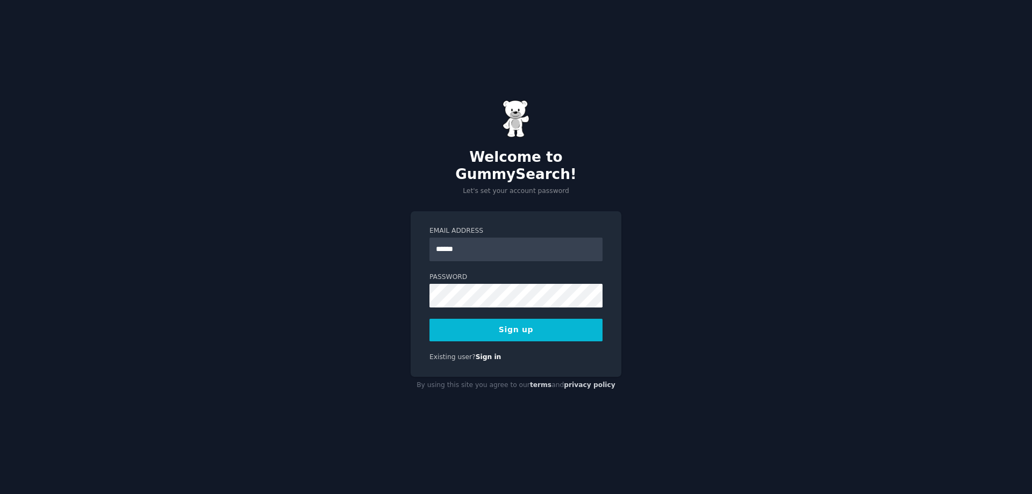
type input "**********"
click at [517, 273] on label "Password" at bounding box center [516, 278] width 173 height 10
click at [518, 319] on button "Sign up" at bounding box center [516, 330] width 173 height 23
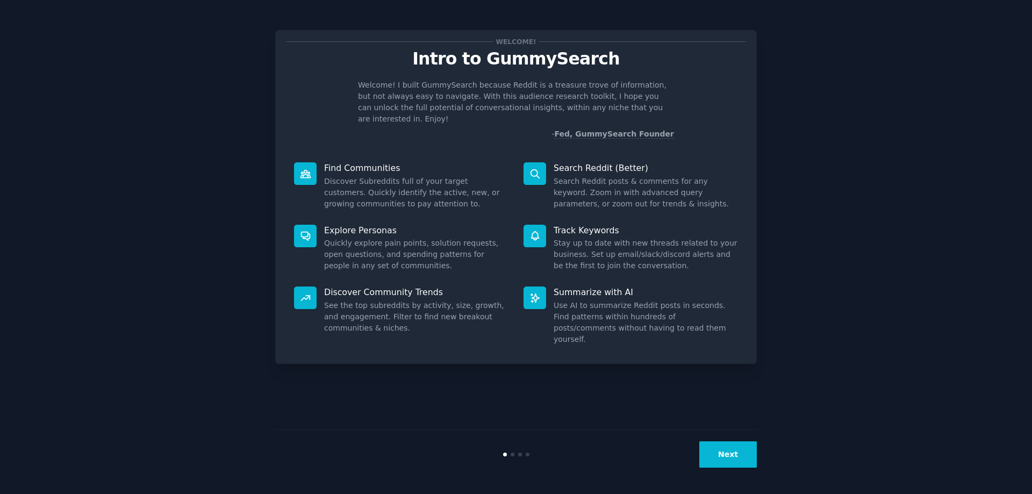
click at [527, 164] on div at bounding box center [535, 173] width 23 height 23
click at [538, 169] on icon at bounding box center [535, 173] width 9 height 9
click at [741, 448] on button "Next" at bounding box center [729, 454] width 58 height 26
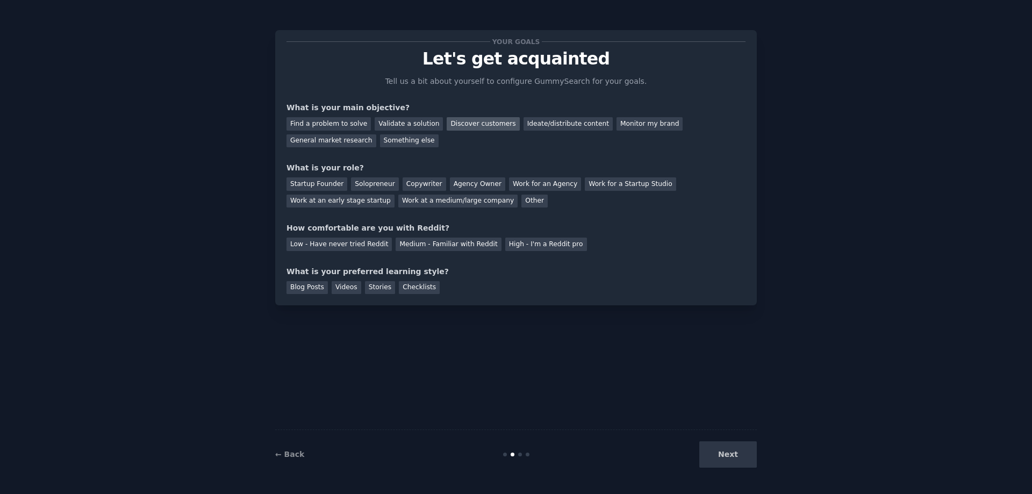
click at [465, 124] on div "Discover customers" at bounding box center [483, 123] width 73 height 13
click at [727, 452] on div "Next" at bounding box center [676, 454] width 161 height 26
click at [368, 182] on div "Solopreneur" at bounding box center [374, 183] width 47 height 13
click at [442, 242] on div "Medium - Familiar with Reddit" at bounding box center [448, 244] width 105 height 13
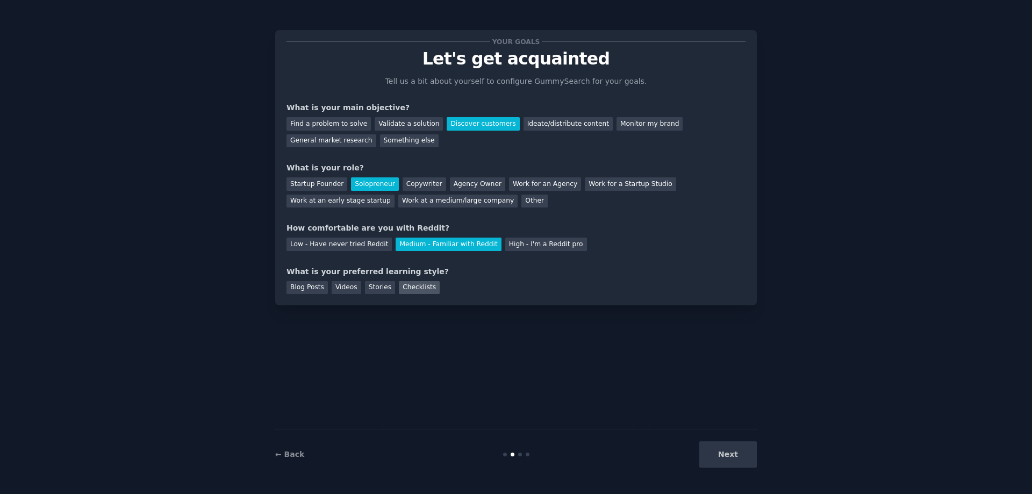
click at [399, 287] on div "Checklists" at bounding box center [419, 287] width 41 height 13
click at [734, 459] on button "Next" at bounding box center [729, 454] width 58 height 26
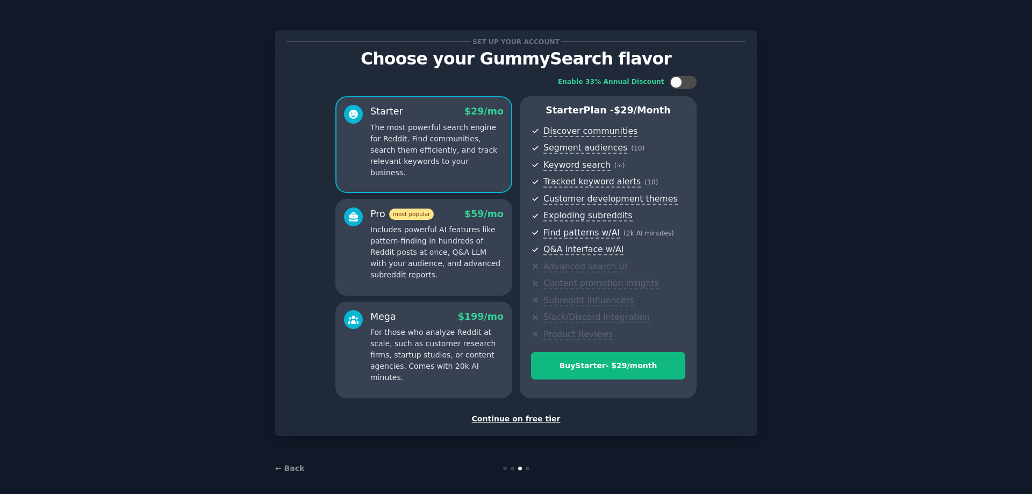
click at [525, 418] on div "Continue on free tier" at bounding box center [516, 418] width 459 height 11
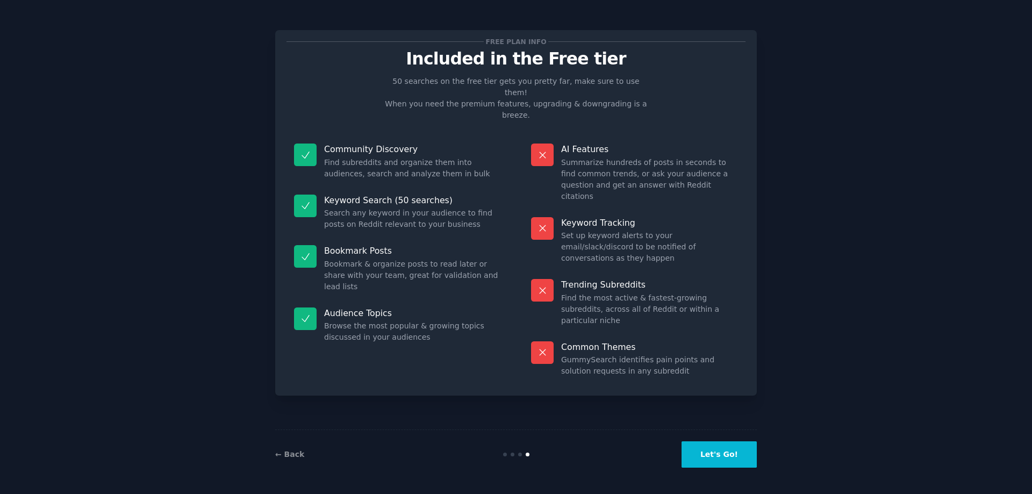
click at [733, 453] on button "Let's Go!" at bounding box center [719, 454] width 75 height 26
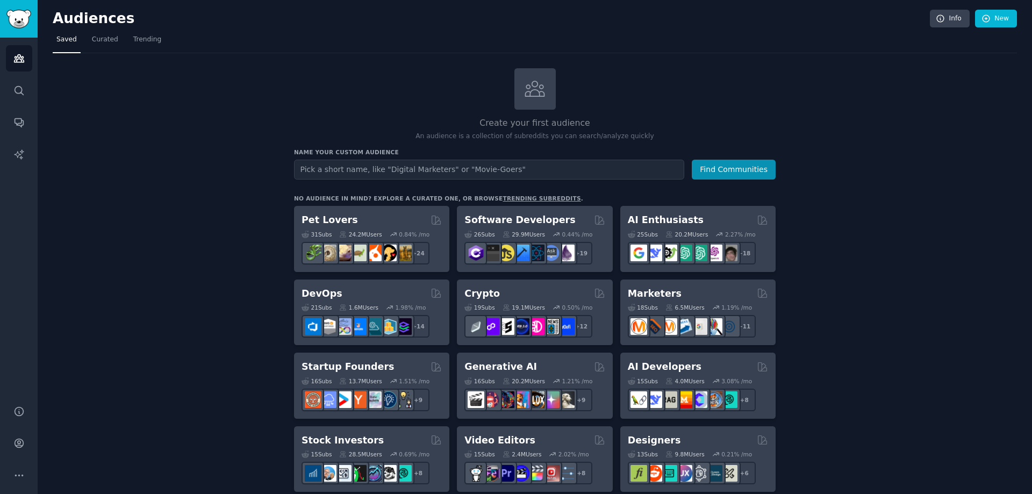
click at [491, 173] on input "text" at bounding box center [489, 170] width 390 height 20
type input "m"
type input "marble and granite"
click at [692, 160] on button "Find Communities" at bounding box center [734, 170] width 84 height 20
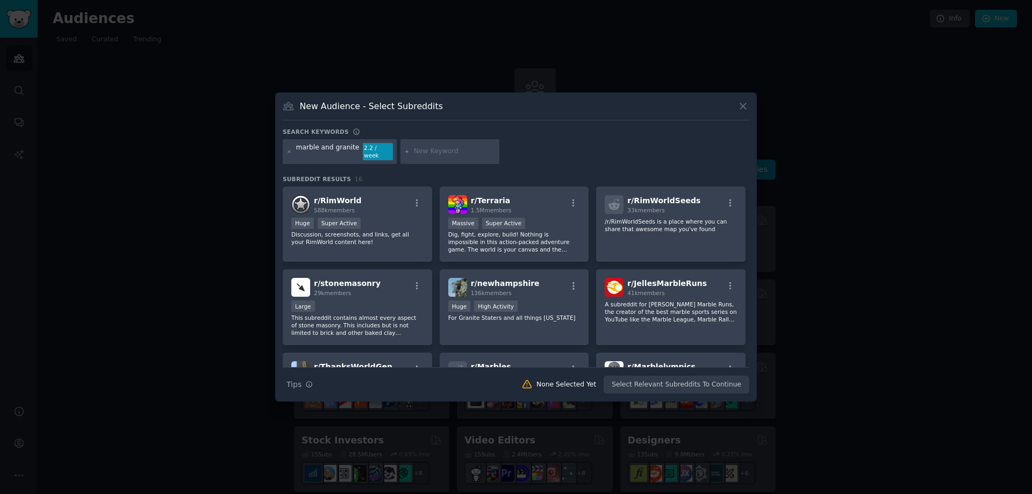
click at [339, 148] on div "marble and granite" at bounding box center [327, 151] width 63 height 17
click at [349, 151] on div "marble and granite" at bounding box center [327, 151] width 63 height 17
click at [352, 151] on div "marble and granite 2.2 / week" at bounding box center [340, 151] width 114 height 25
click at [420, 152] on input "text" at bounding box center [455, 152] width 82 height 10
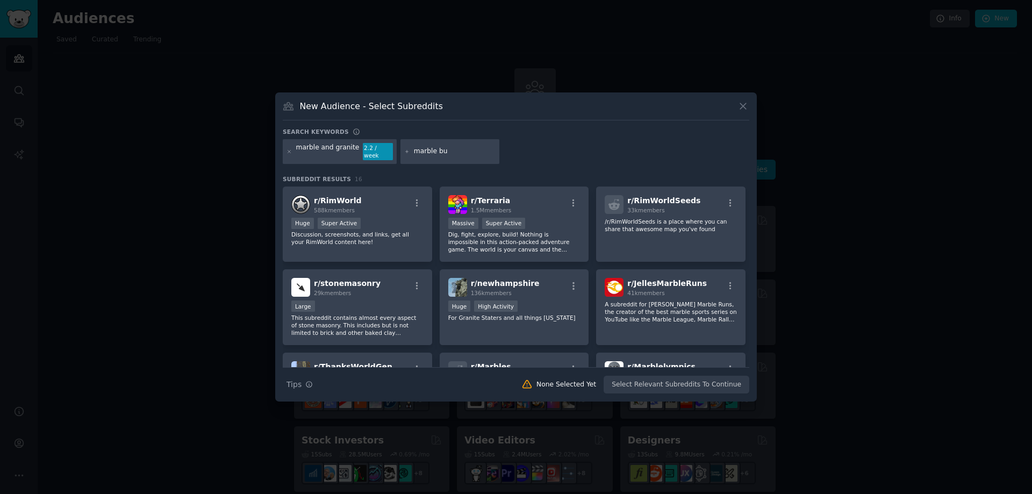
type input "marble buy"
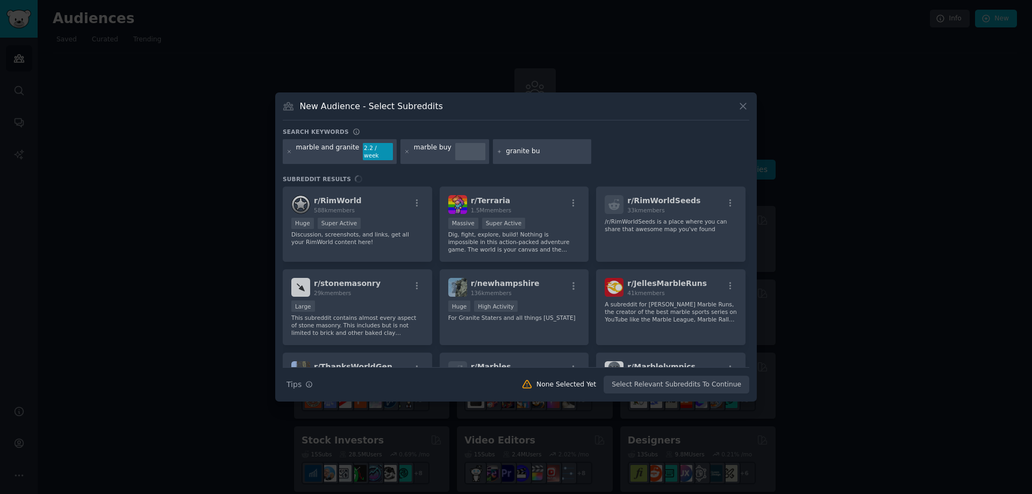
type input "granite buy"
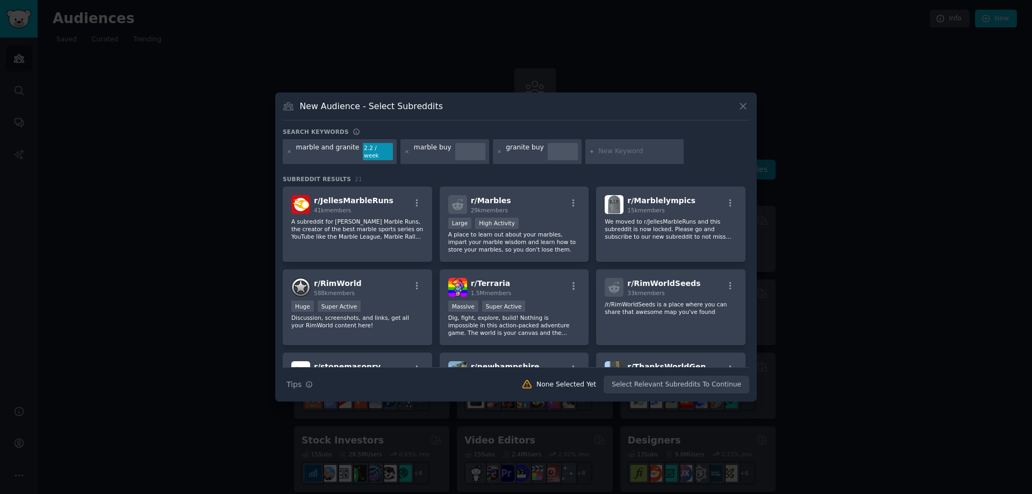
click at [700, 378] on div "Search Tips Tips None Selected Yet Select Relevant Subreddits To Continue" at bounding box center [516, 380] width 467 height 27
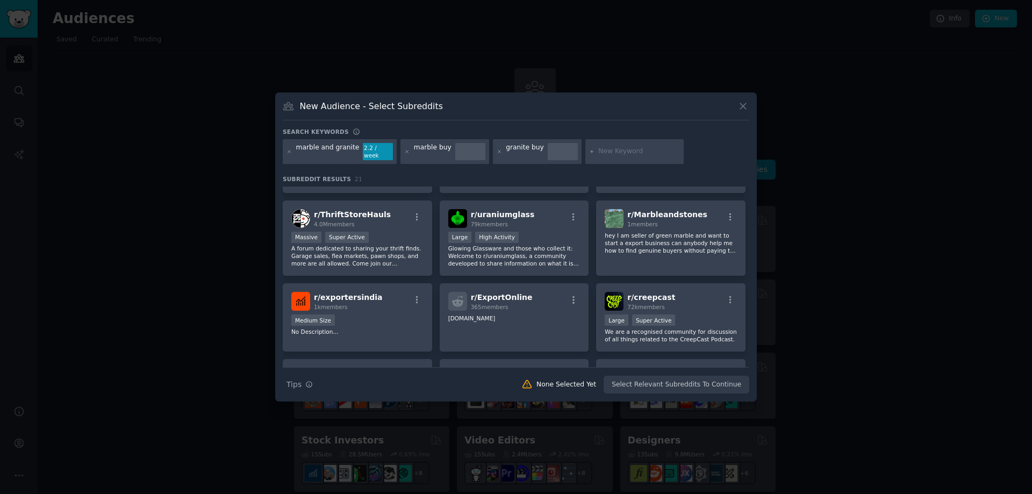
scroll to position [376, 0]
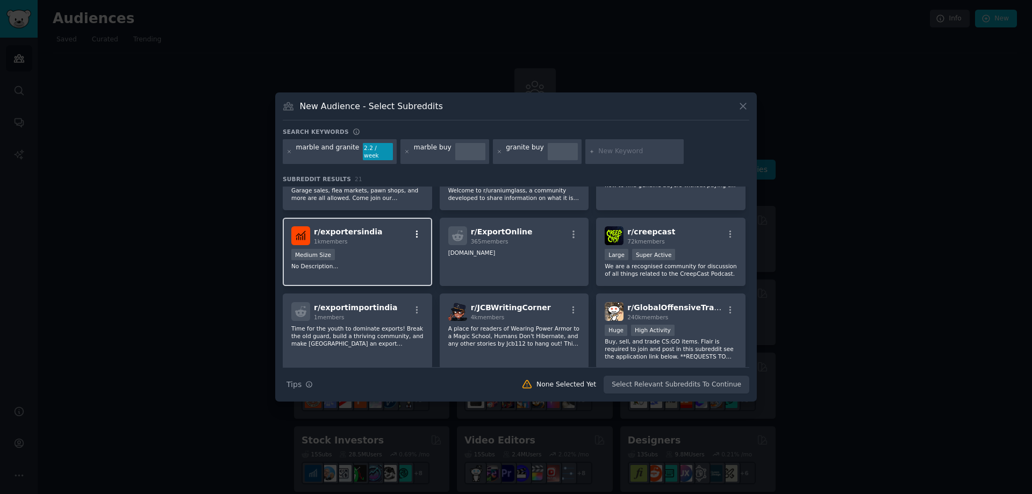
click at [413, 230] on icon "button" at bounding box center [417, 235] width 10 height 10
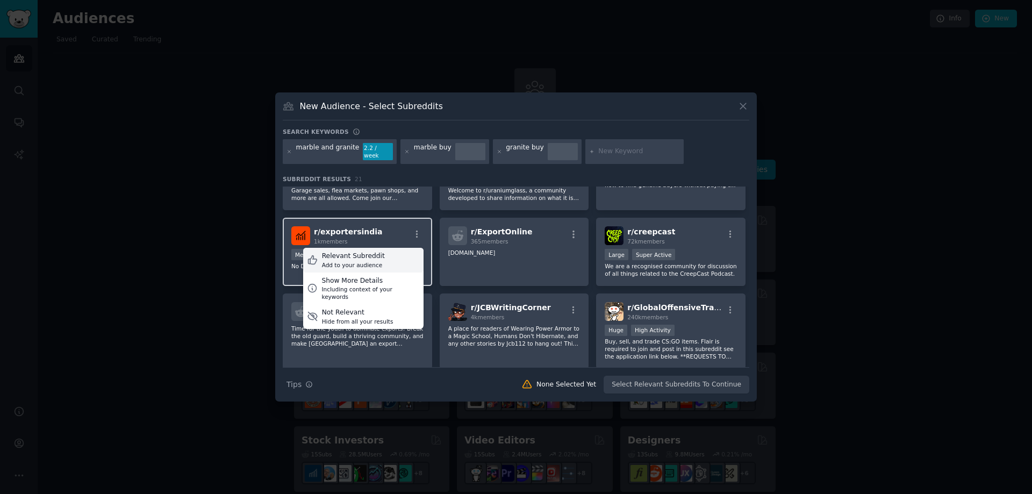
click at [380, 256] on div "Relevant Subreddit Add to your audience" at bounding box center [363, 260] width 120 height 25
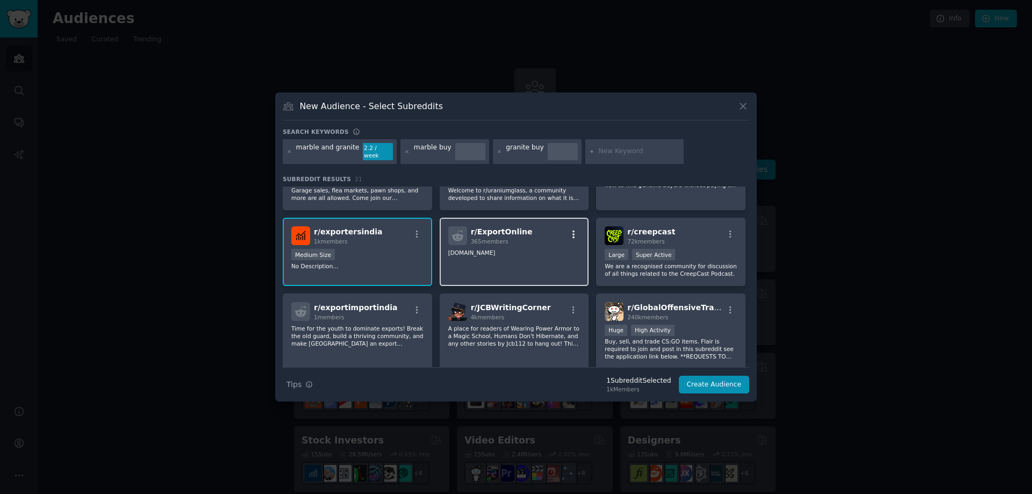
click at [573, 230] on icon "button" at bounding box center [574, 235] width 10 height 10
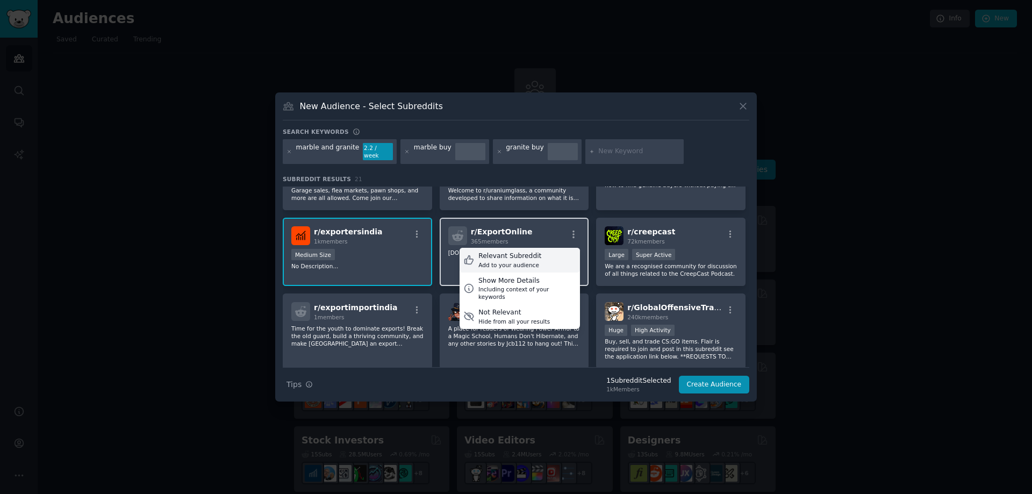
click at [530, 253] on div "Relevant Subreddit" at bounding box center [510, 257] width 63 height 10
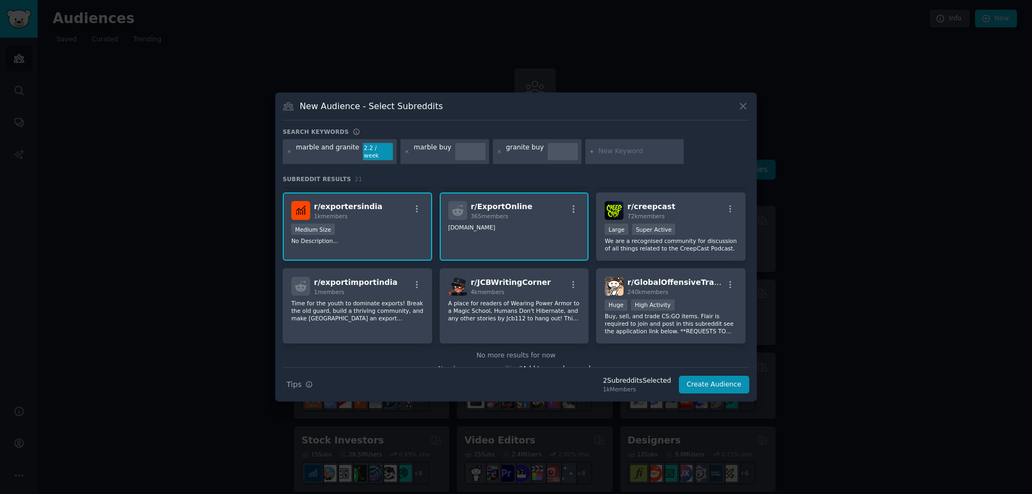
scroll to position [416, 0]
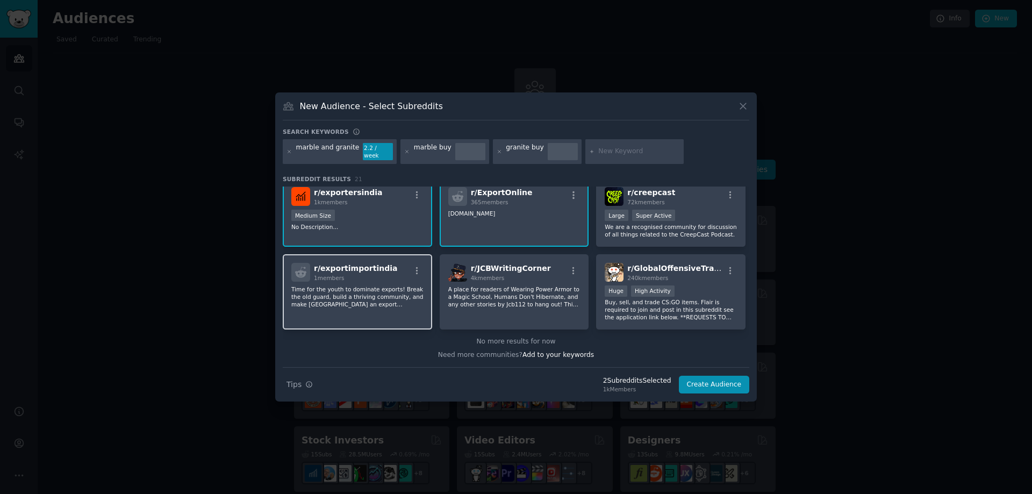
click at [419, 263] on div "r/ exportimportindia 1 members" at bounding box center [357, 272] width 132 height 19
click at [416, 267] on icon "button" at bounding box center [417, 271] width 2 height 8
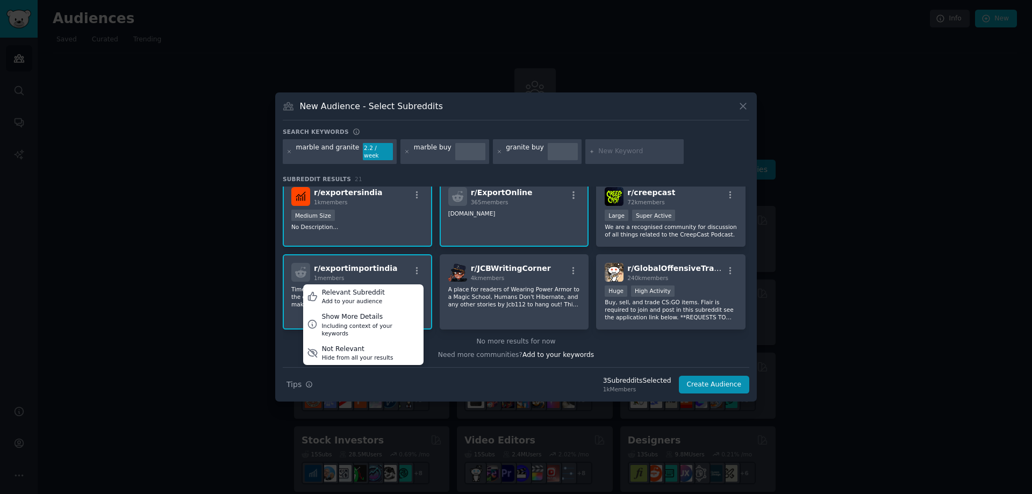
click at [598, 151] on input "text" at bounding box center [639, 152] width 82 height 10
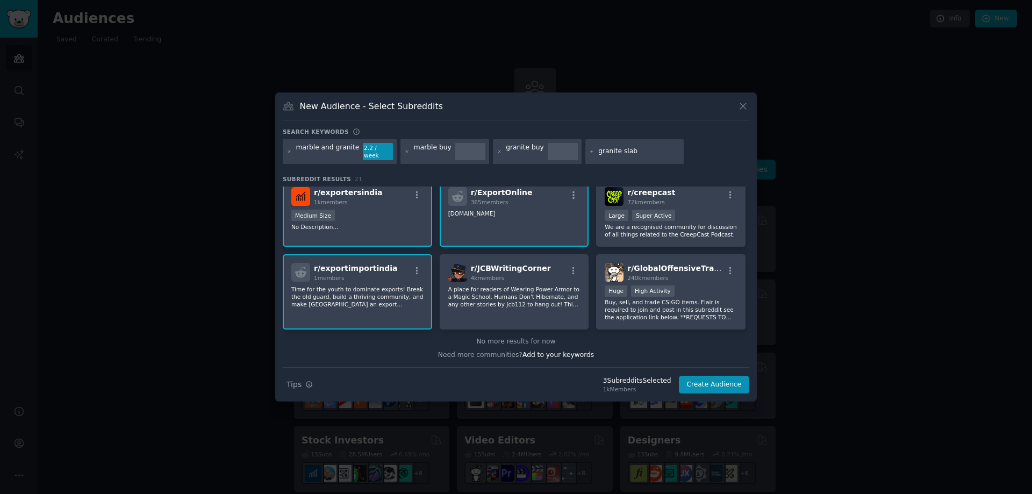
type input "granite slabs"
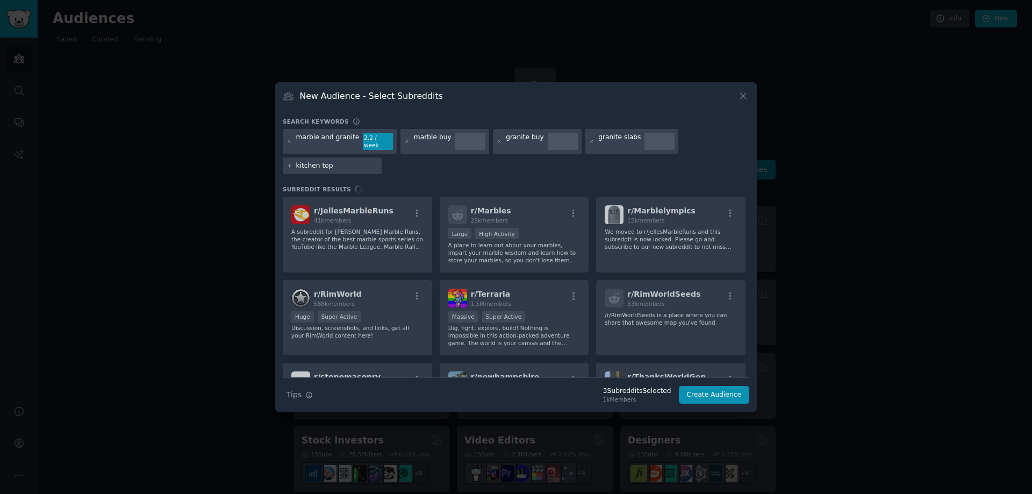
type input "kitchen tops"
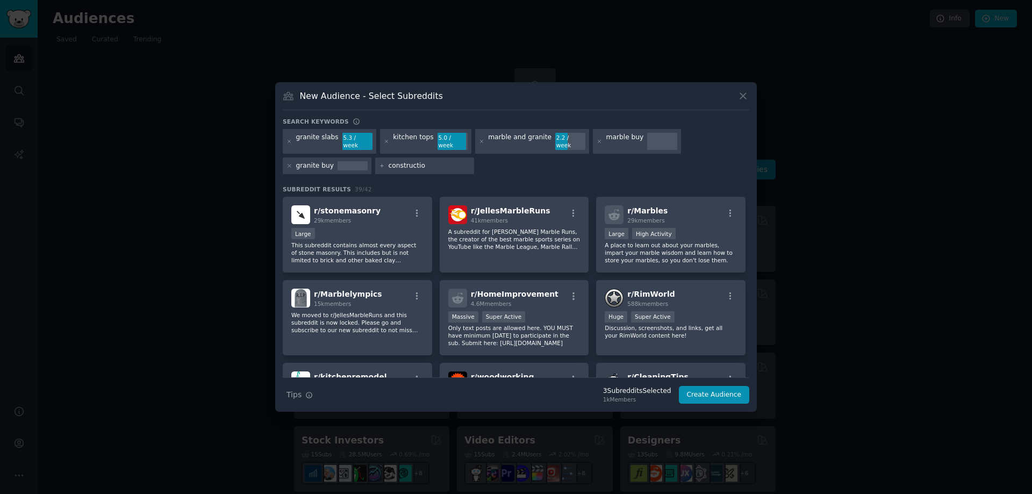
type input "construction"
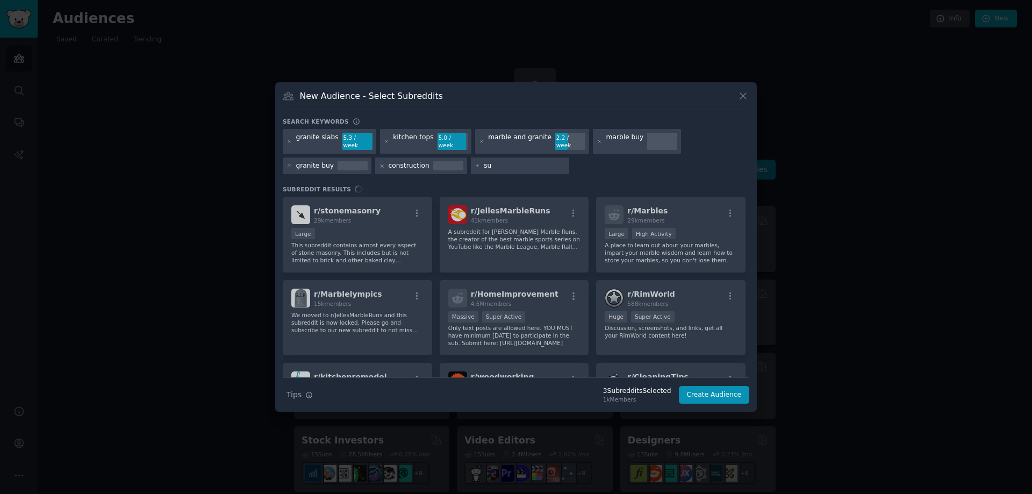
type input "s"
type input "import"
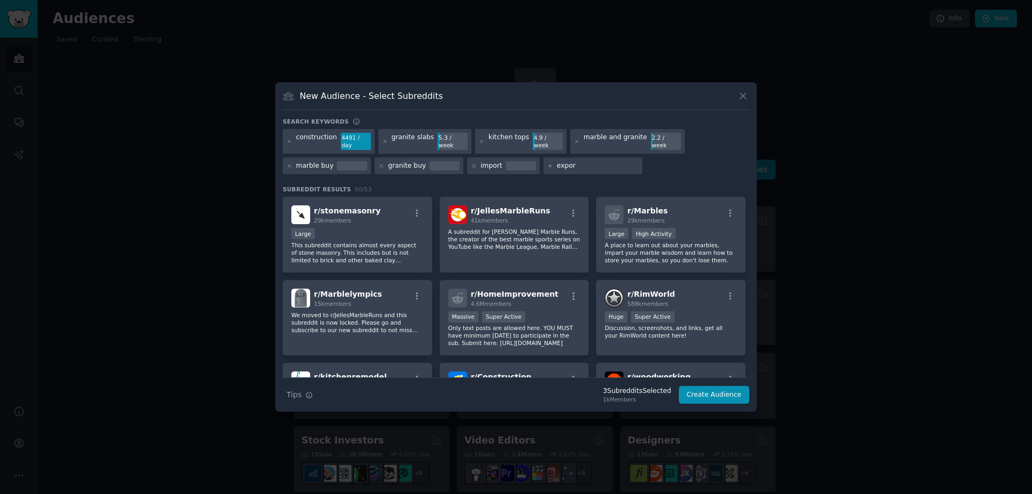
type input "export"
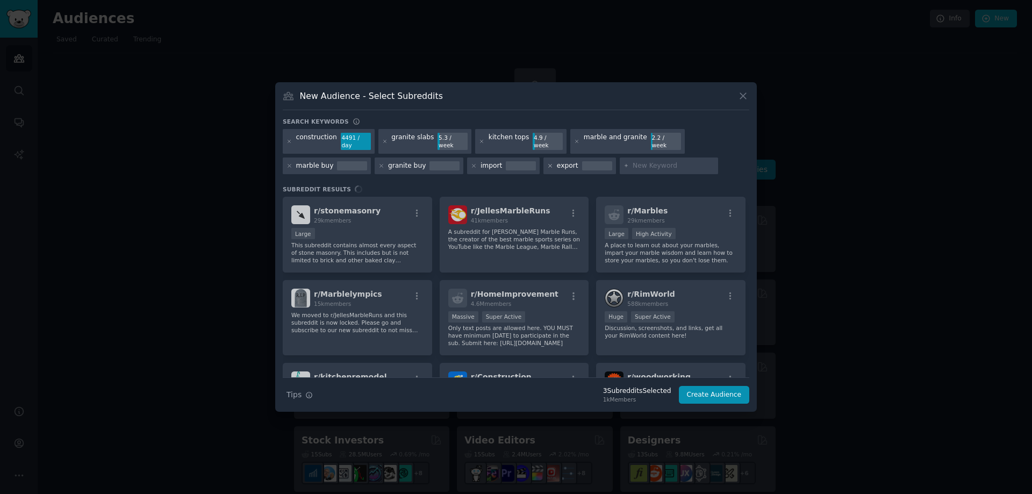
click at [471, 163] on icon at bounding box center [474, 166] width 6 height 6
click at [473, 165] on icon at bounding box center [474, 166] width 3 height 3
click at [488, 163] on input "text" at bounding box center [522, 166] width 82 height 10
type input "import granite"
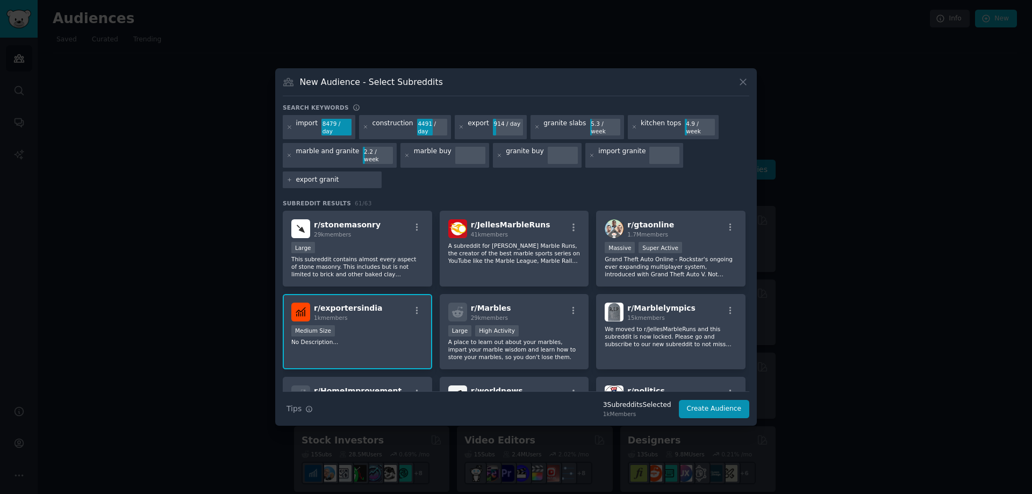
type input "export granite"
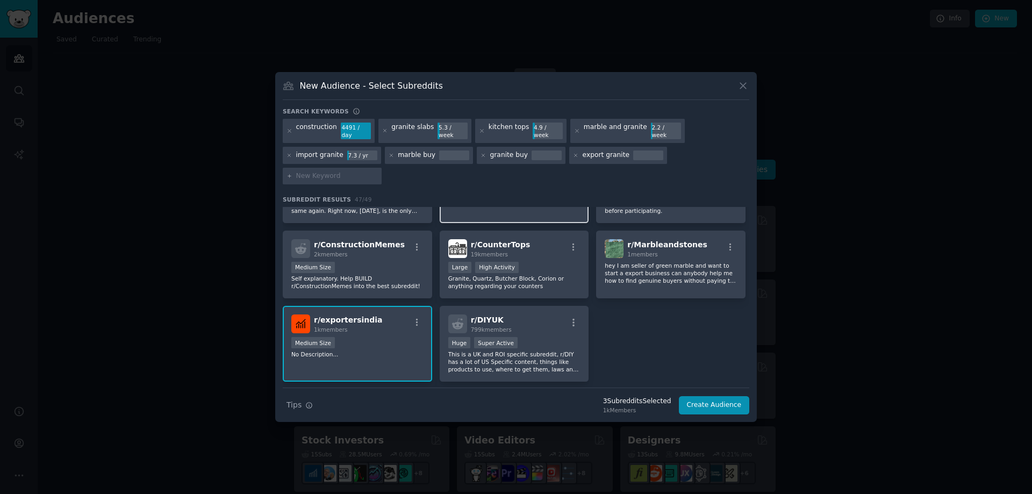
scroll to position [1151, 0]
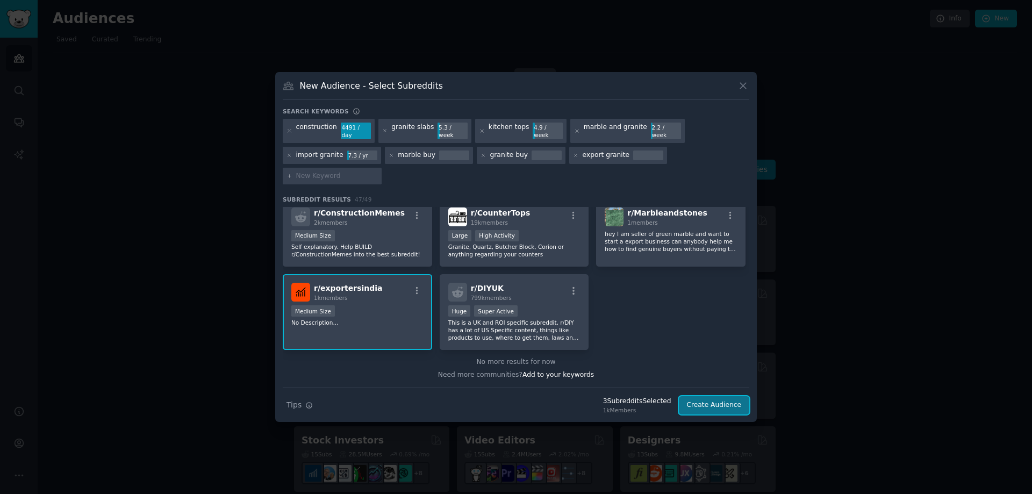
click at [722, 396] on button "Create Audience" at bounding box center [714, 405] width 71 height 18
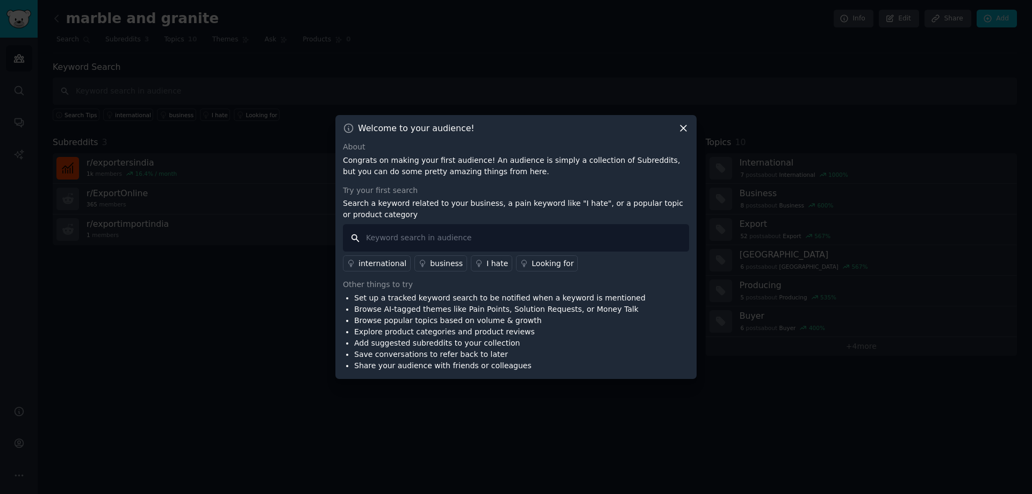
click at [423, 232] on input "text" at bounding box center [516, 237] width 346 height 27
type input "black granite"
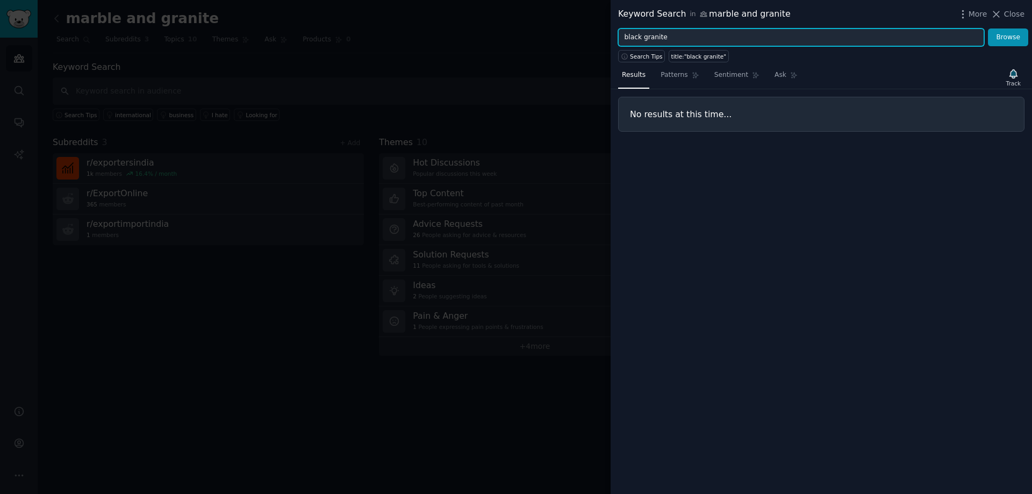
click at [691, 38] on input "black granite" at bounding box center [801, 37] width 366 height 18
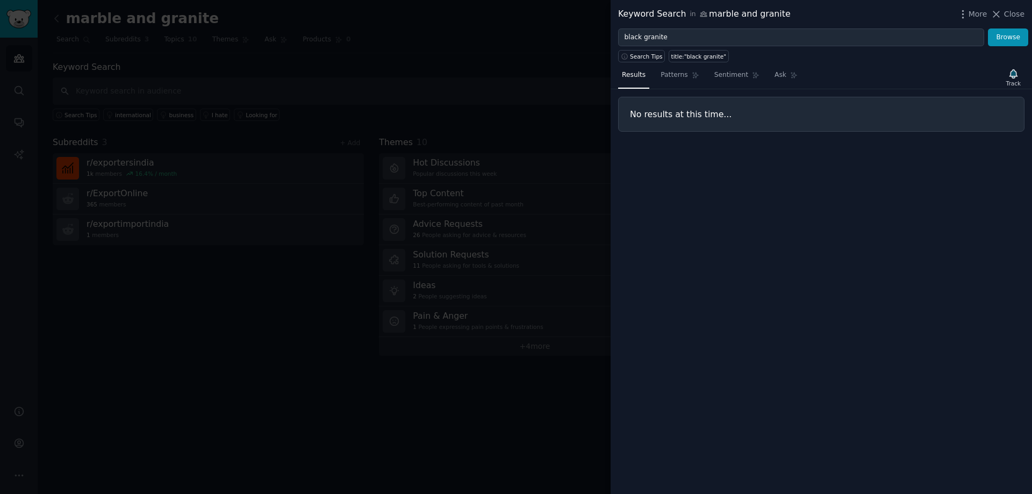
click at [517, 114] on div at bounding box center [516, 247] width 1032 height 494
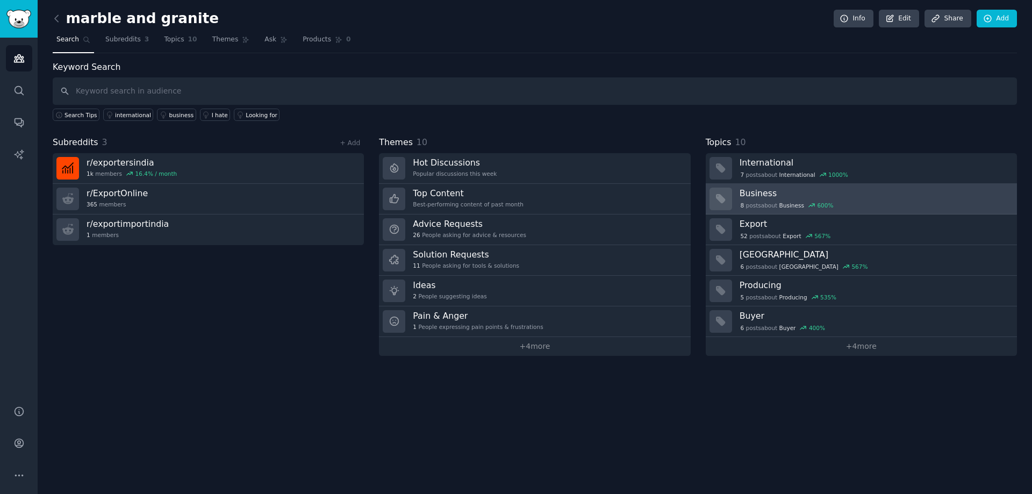
click at [793, 190] on h3 "Business" at bounding box center [875, 193] width 270 height 11
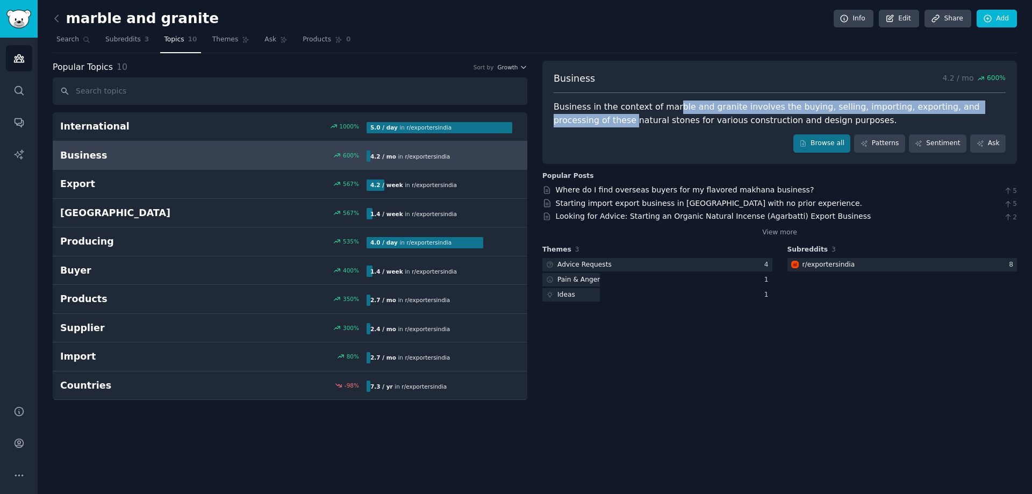
drag, startPoint x: 668, startPoint y: 110, endPoint x: 1004, endPoint y: 111, distance: 336.6
click at [1004, 111] on div "Business in the context of marble and granite involves the buying, selling, imp…" at bounding box center [780, 114] width 452 height 26
click at [20, 153] on icon "Sidebar" at bounding box center [18, 154] width 11 height 11
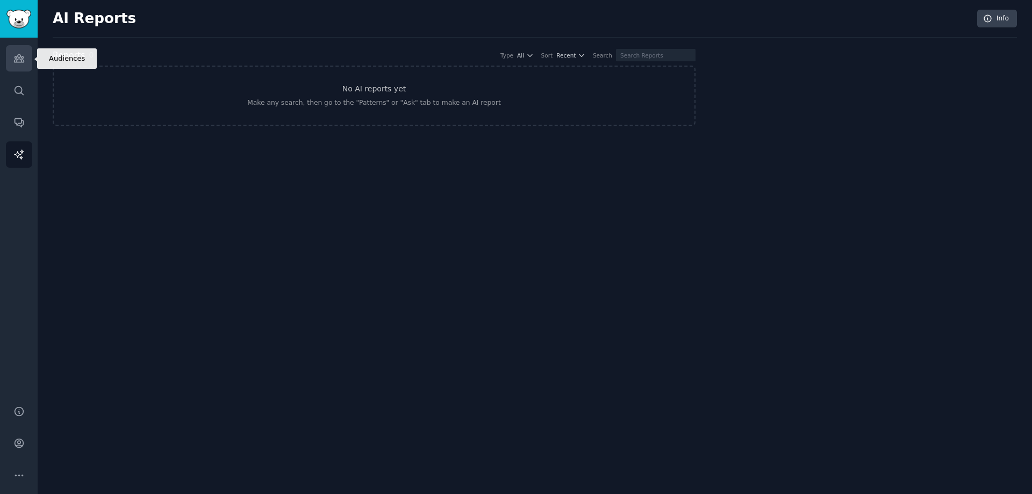
click at [23, 56] on icon "Sidebar" at bounding box center [18, 58] width 11 height 11
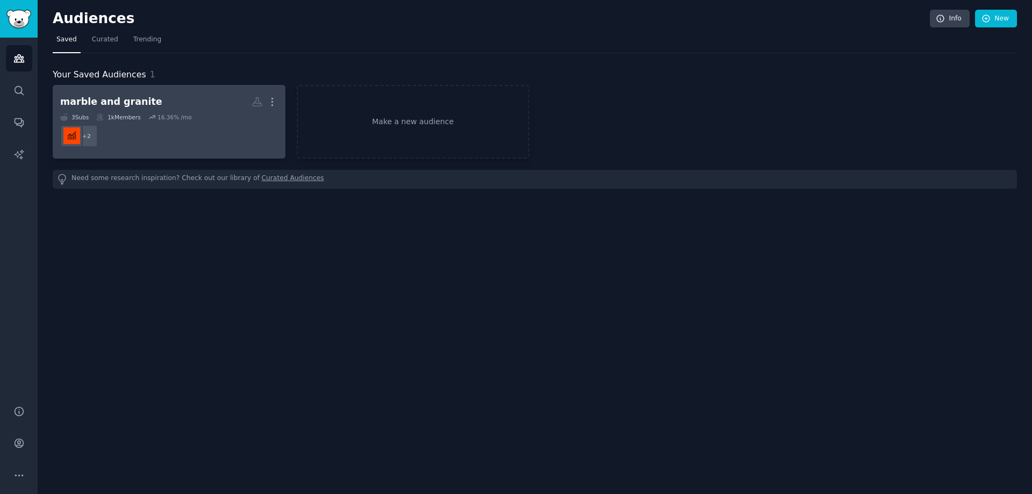
click at [151, 103] on h2 "marble and granite More" at bounding box center [169, 101] width 218 height 19
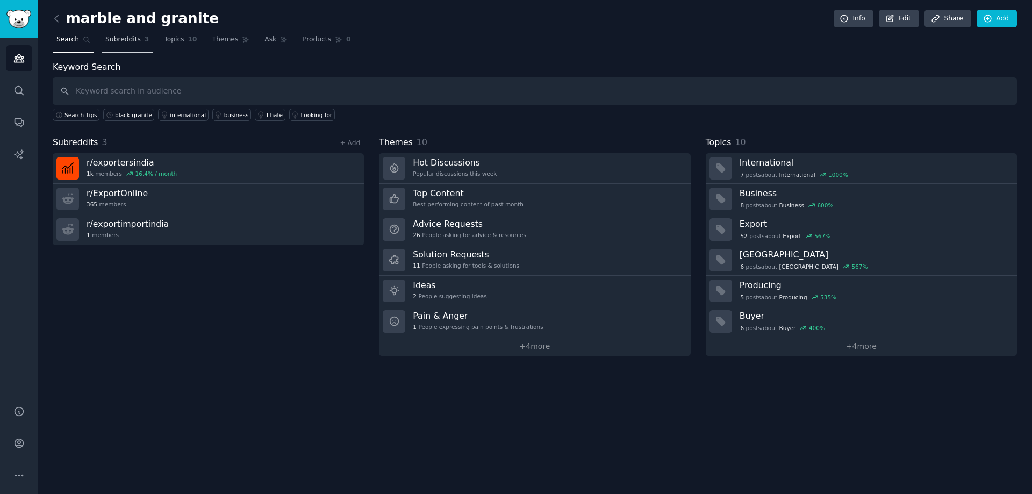
click at [127, 34] on link "Subreddits 3" at bounding box center [127, 42] width 51 height 22
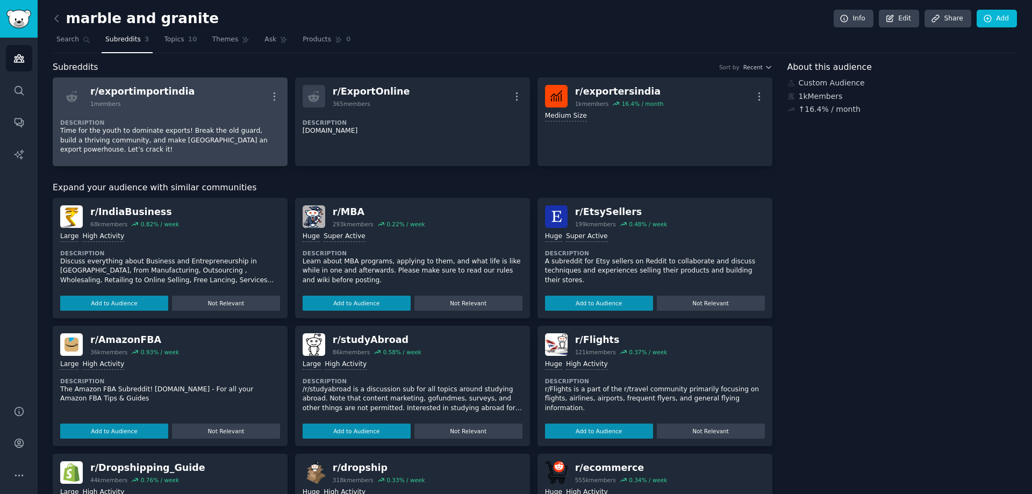
click at [130, 89] on div "r/ exportimportindia" at bounding box center [142, 91] width 104 height 13
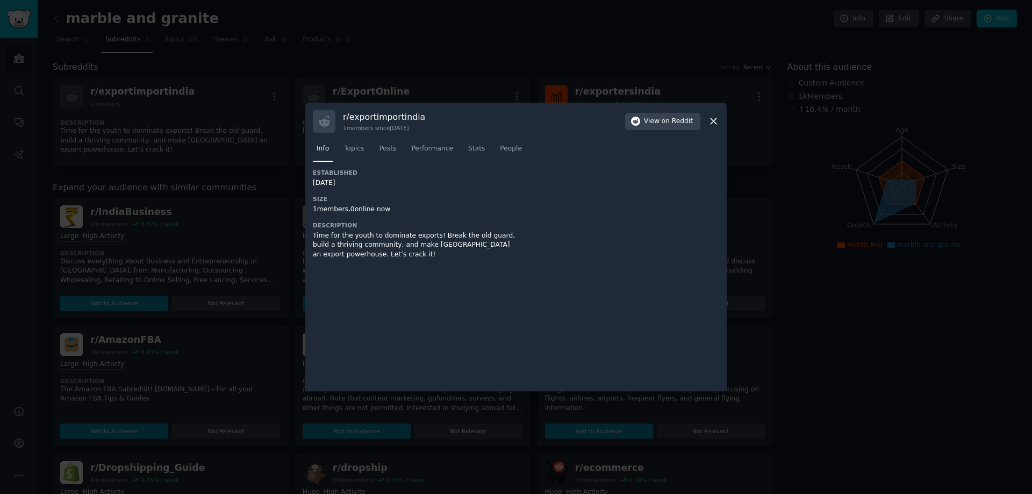
click at [714, 119] on icon at bounding box center [713, 121] width 11 height 11
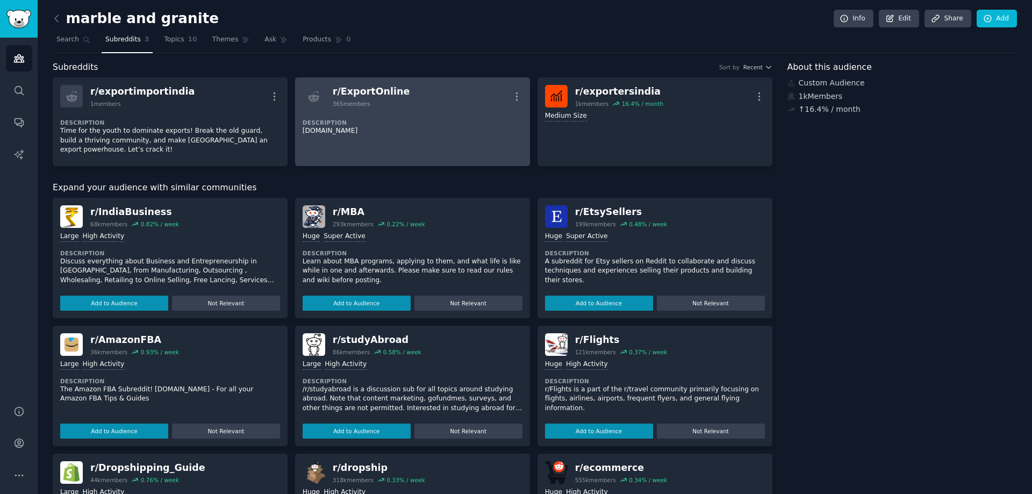
click at [363, 92] on div "r/ ExportOnline" at bounding box center [371, 91] width 77 height 13
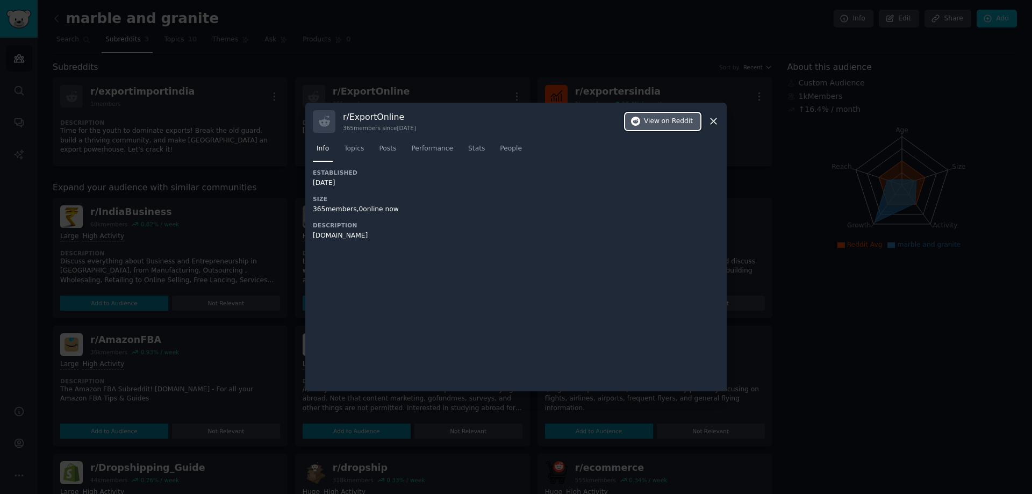
click at [681, 123] on span "on Reddit" at bounding box center [677, 122] width 31 height 10
